Goal: Answer question/provide support: Answer question/provide support

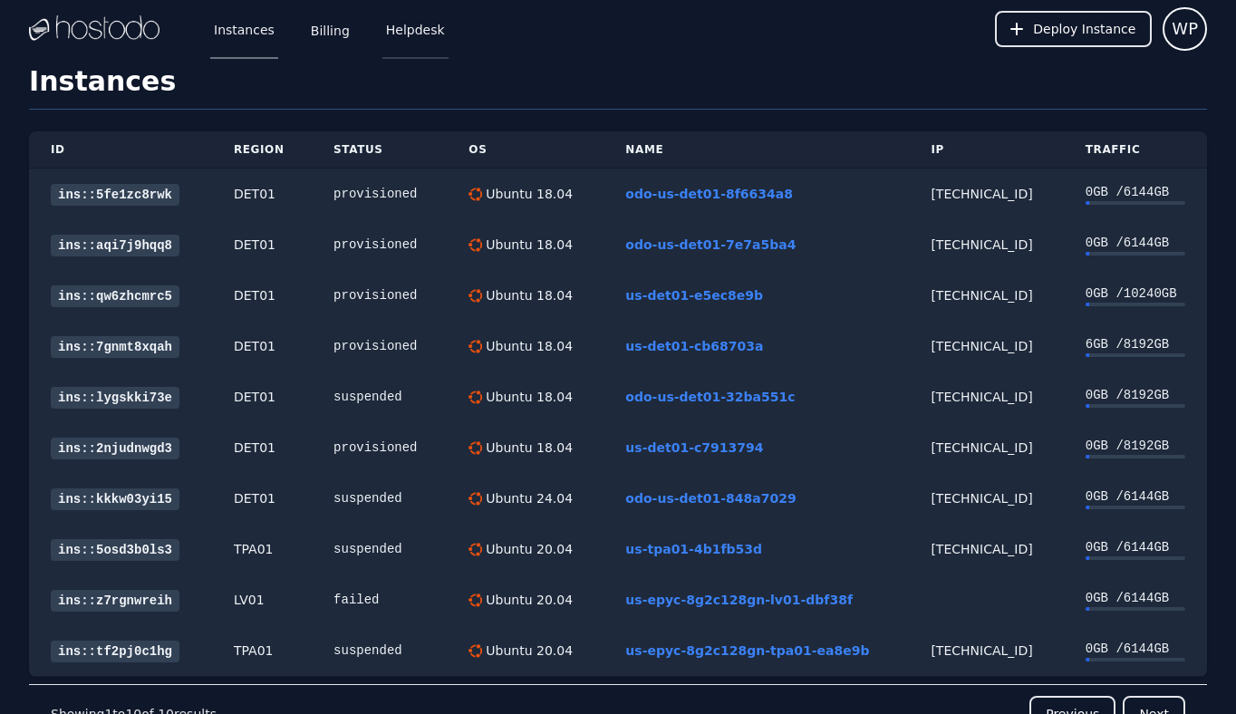
click at [406, 31] on link "Helpdesk" at bounding box center [415, 29] width 66 height 60
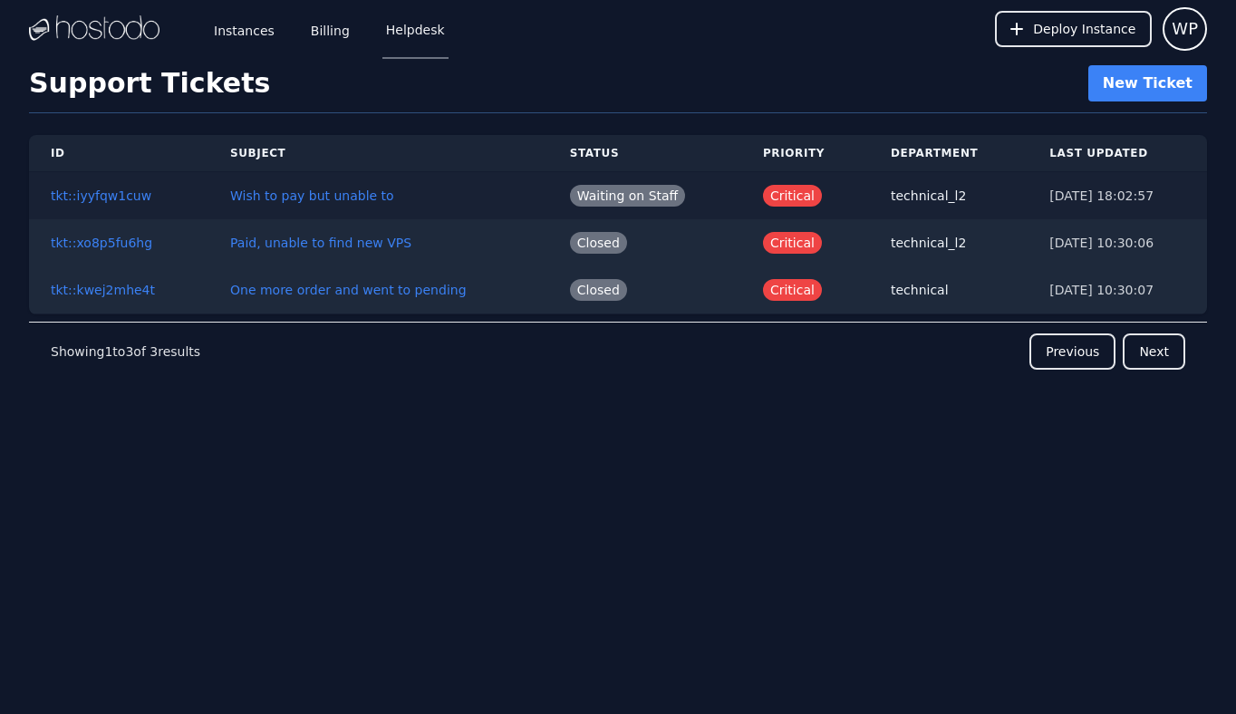
click at [323, 203] on td "Wish to pay but unable to" at bounding box center [378, 196] width 340 height 48
click at [331, 195] on link "Wish to pay but unable to" at bounding box center [312, 195] width 164 height 14
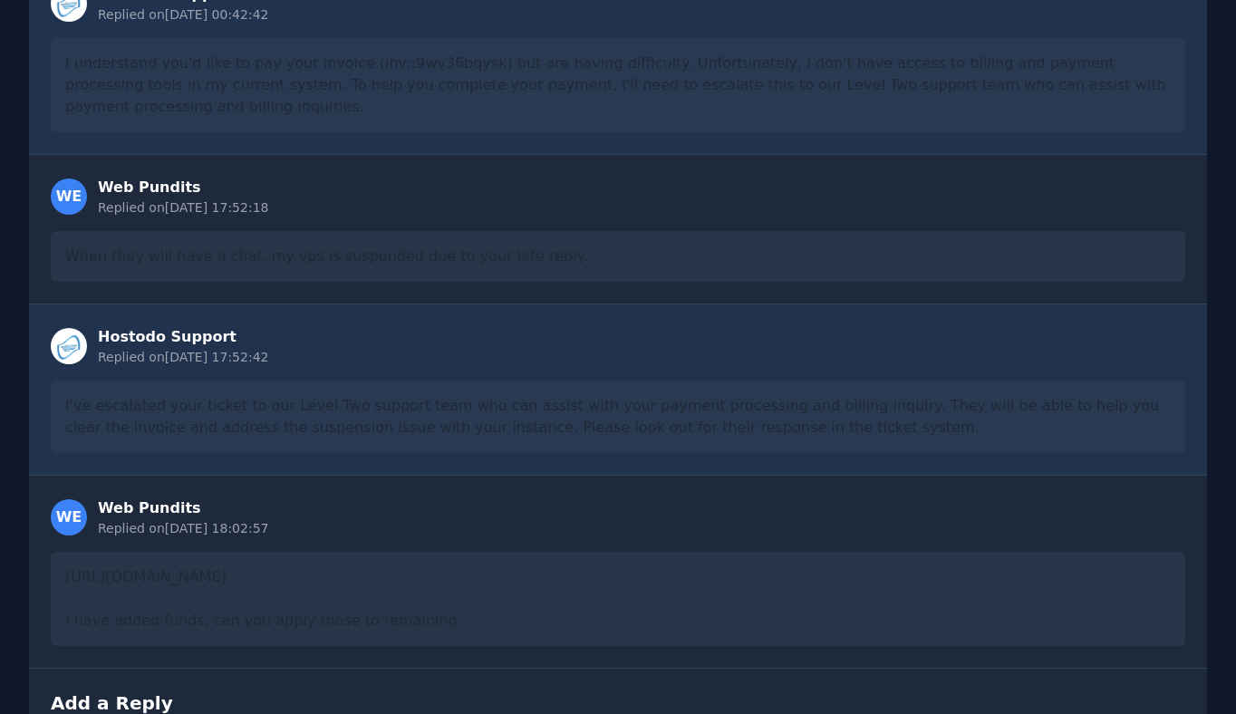
scroll to position [658, 0]
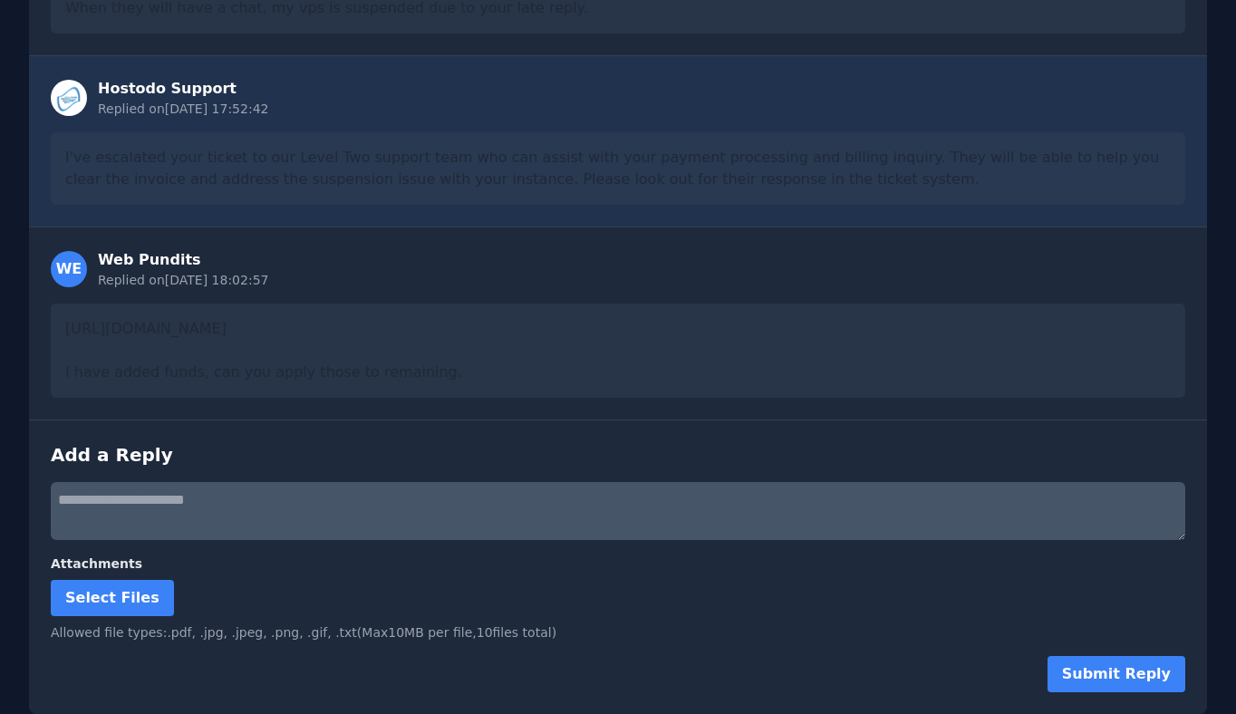
click at [276, 512] on textarea at bounding box center [618, 511] width 1134 height 58
type textarea "**********"
click at [1106, 672] on button "Submit Reply" at bounding box center [1116, 674] width 138 height 36
